Goal: Transaction & Acquisition: Obtain resource

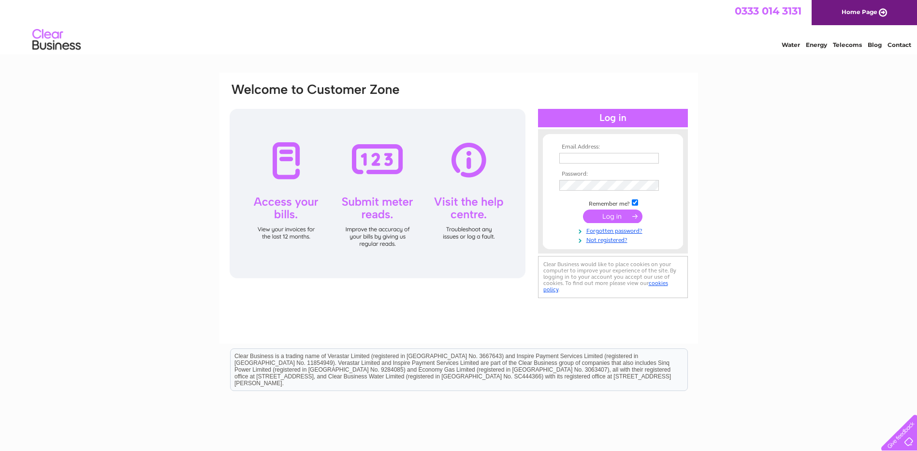
type input "info@cornwallautogas.co.uk"
click at [608, 215] on input "submit" at bounding box center [612, 216] width 59 height 14
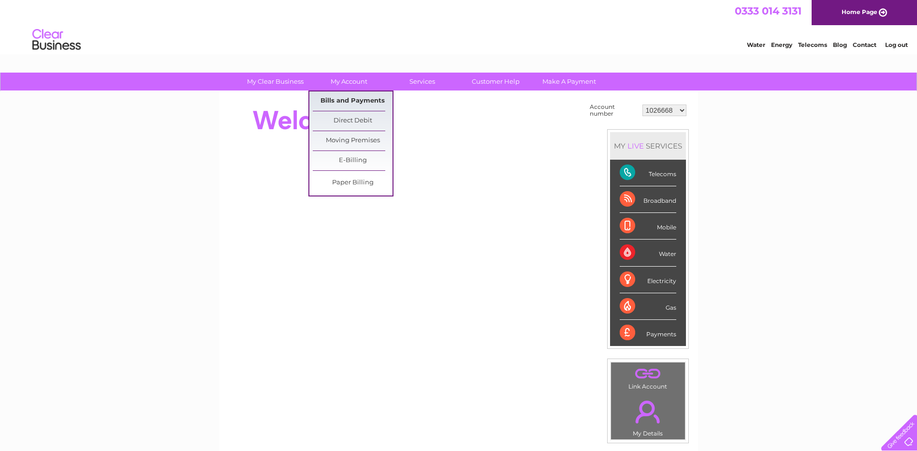
click at [347, 99] on link "Bills and Payments" at bounding box center [353, 100] width 80 height 19
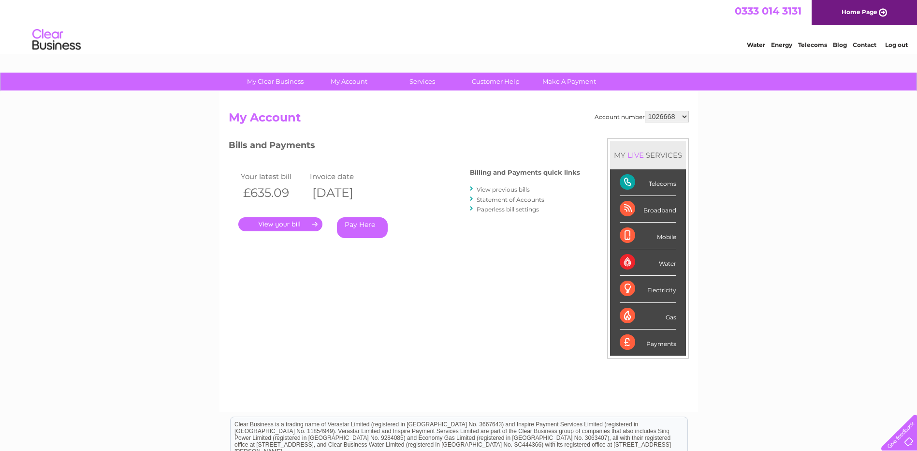
click at [686, 118] on select "1026668 30310097 30310179" at bounding box center [667, 117] width 44 height 12
select select "30310097"
click at [645, 111] on select "1026668 30310097 30310179" at bounding box center [667, 117] width 44 height 12
click at [283, 221] on link "." at bounding box center [280, 224] width 84 height 14
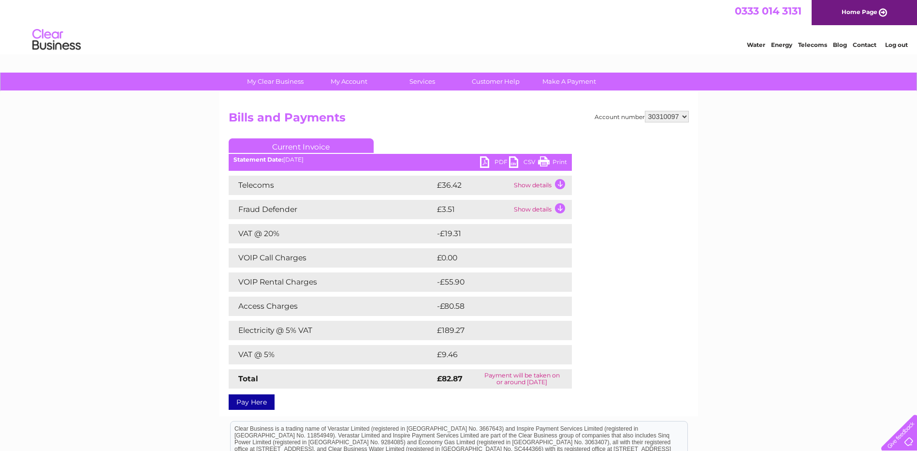
click at [489, 160] on link "PDF" at bounding box center [494, 163] width 29 height 14
click at [890, 44] on link "Log out" at bounding box center [896, 44] width 23 height 7
